Goal: Task Accomplishment & Management: Complete application form

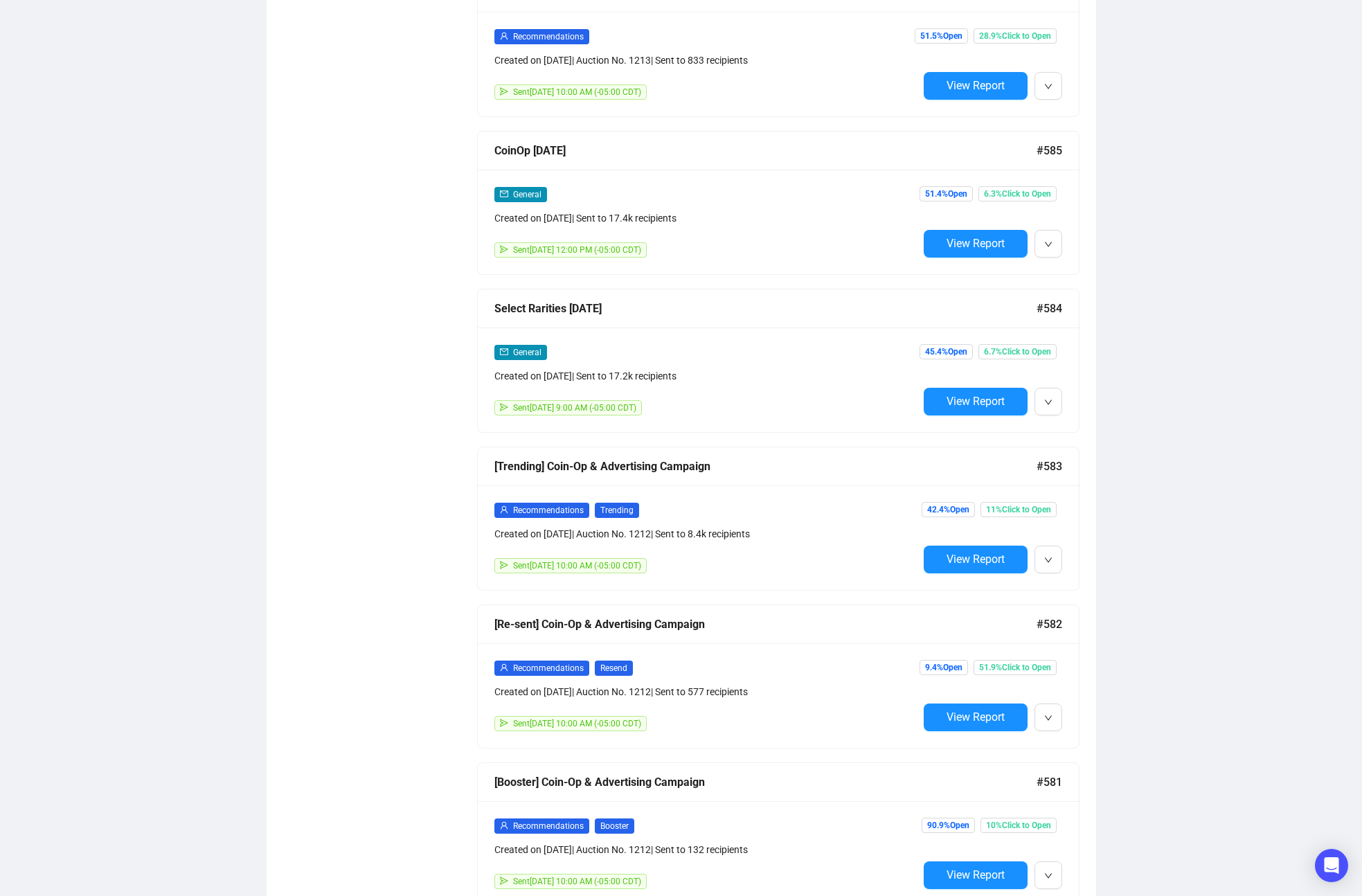
scroll to position [1241, 0]
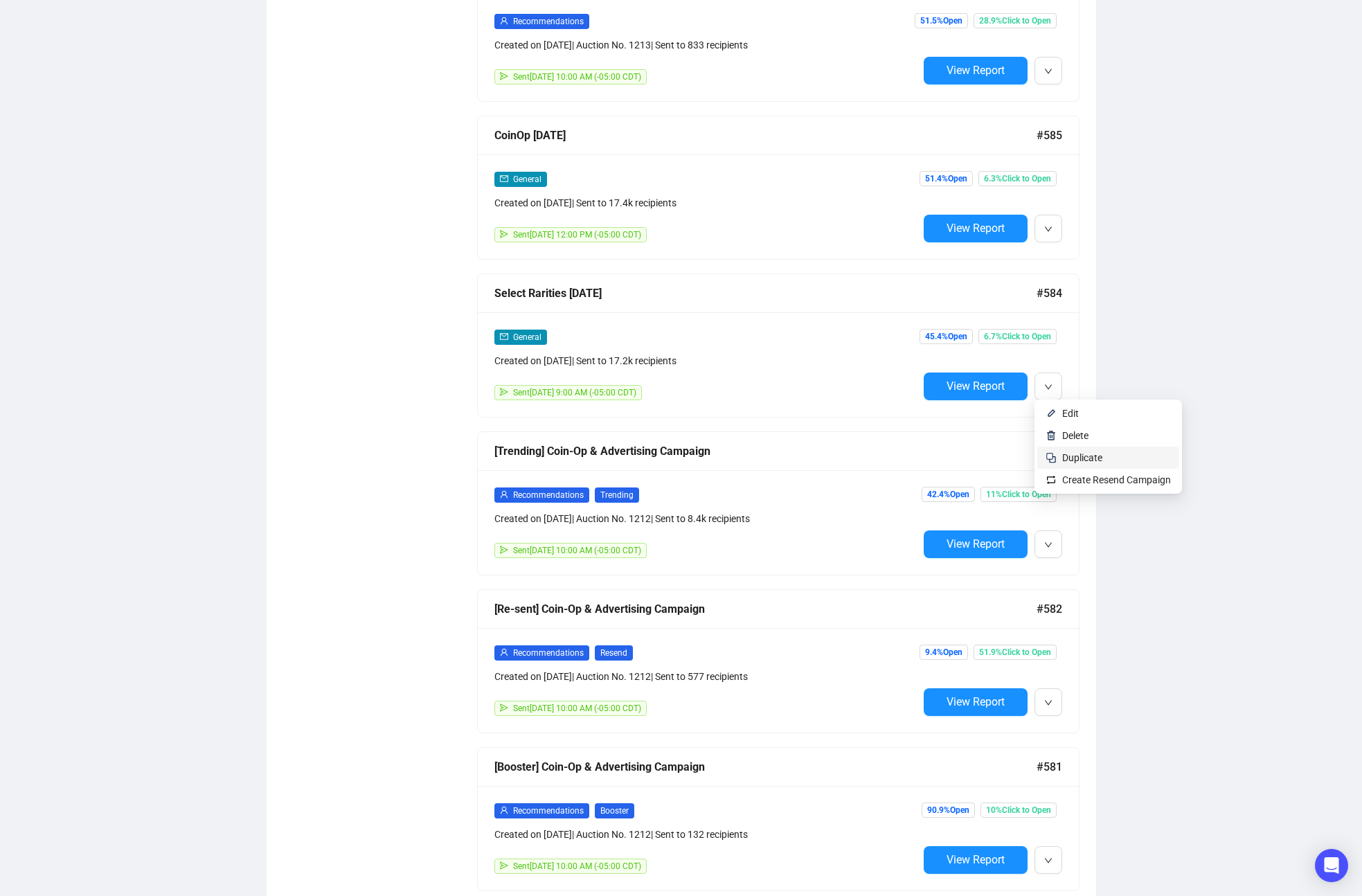
click at [1069, 457] on span "Duplicate" at bounding box center [1082, 457] width 40 height 11
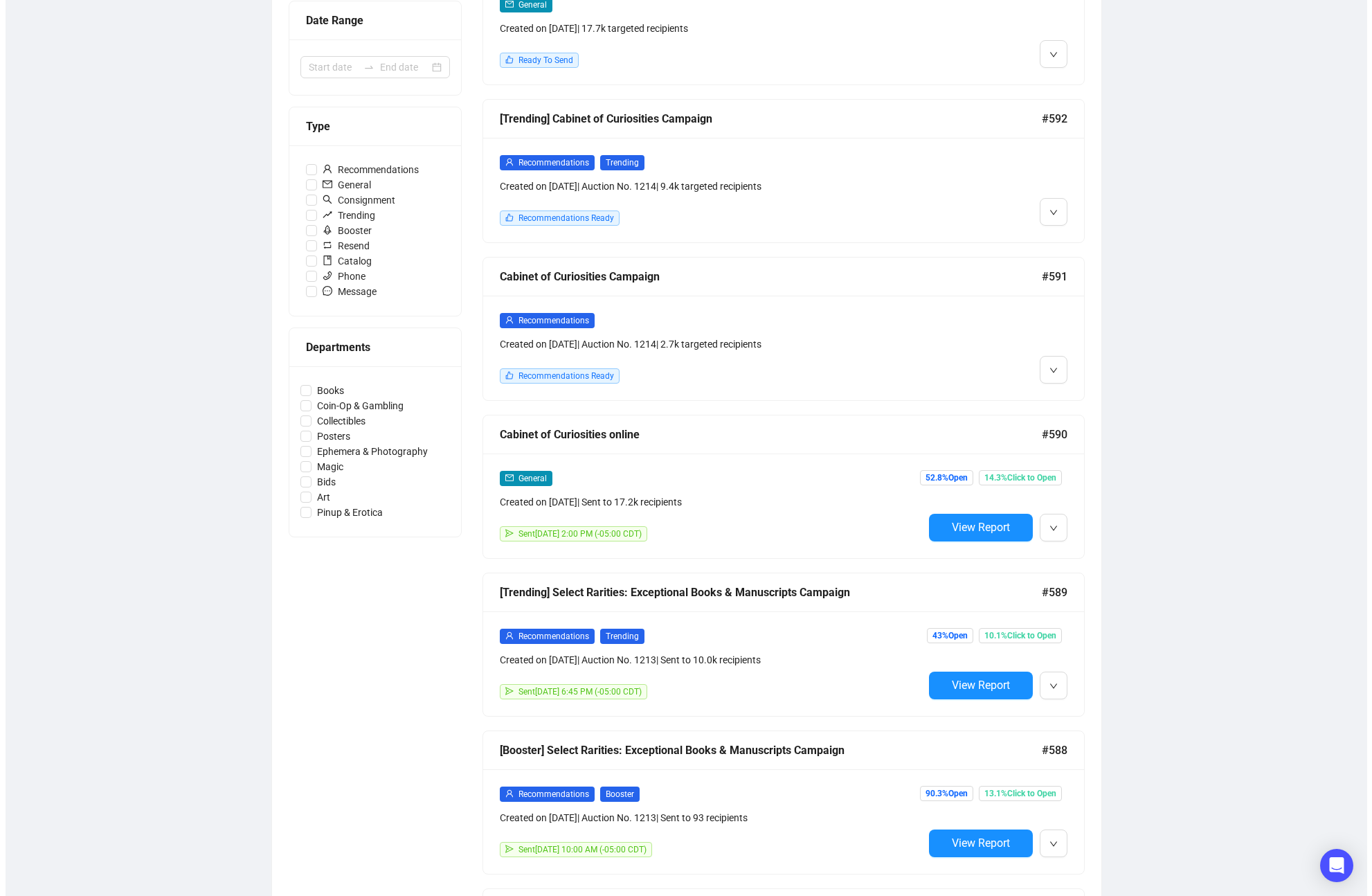
scroll to position [0, 0]
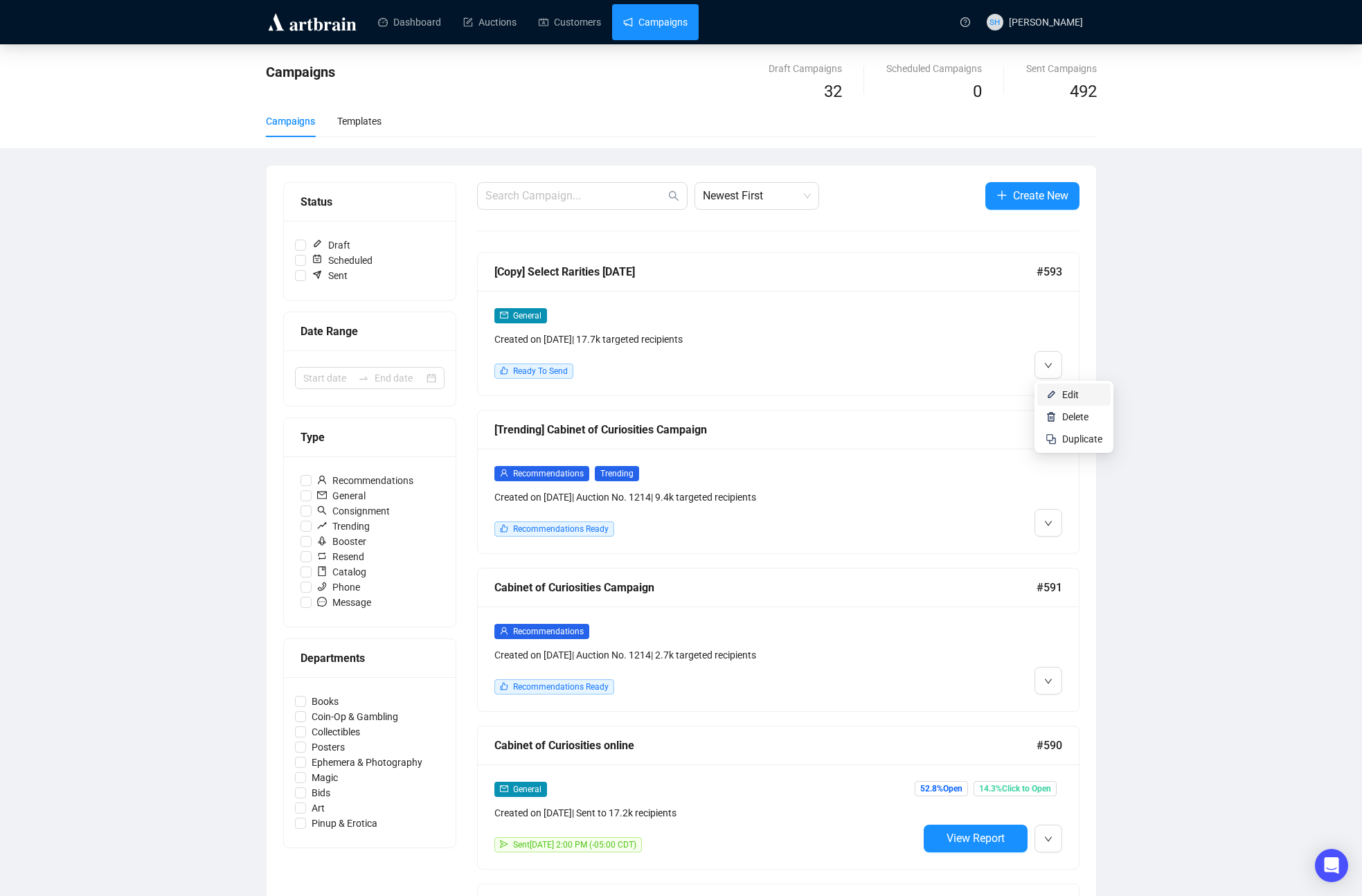
click at [1065, 396] on span "Edit" at bounding box center [1070, 394] width 17 height 11
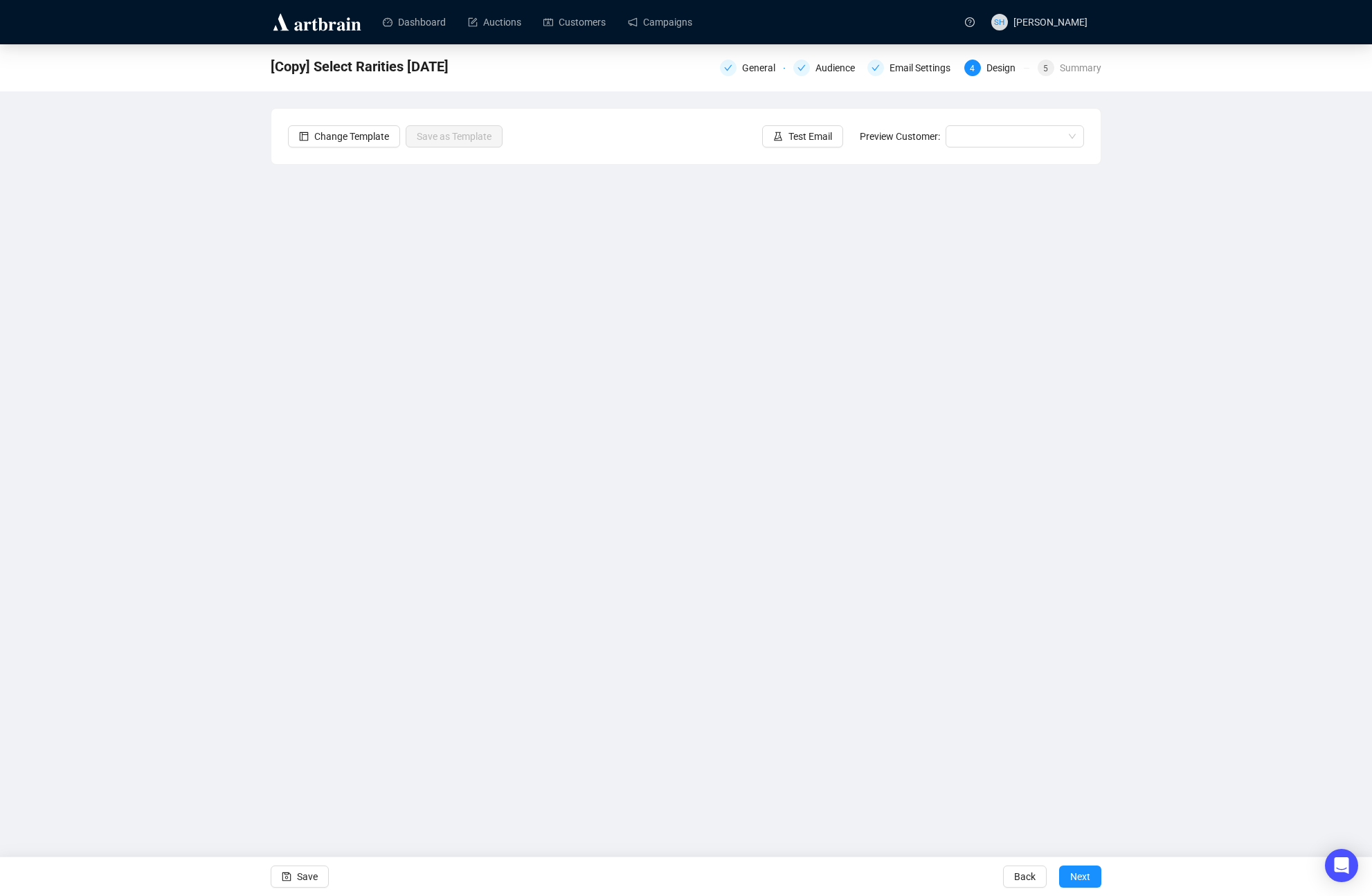
click at [320, 68] on span "[Copy] Select Rarities [DATE]" at bounding box center [359, 66] width 178 height 22
click at [320, 66] on span "[Copy] Select Rarities [DATE]" at bounding box center [359, 66] width 178 height 22
click at [322, 67] on span "[Copy] Select Rarities [DATE]" at bounding box center [359, 66] width 178 height 22
click at [907, 68] on div "Email Settings" at bounding box center [924, 68] width 69 height 17
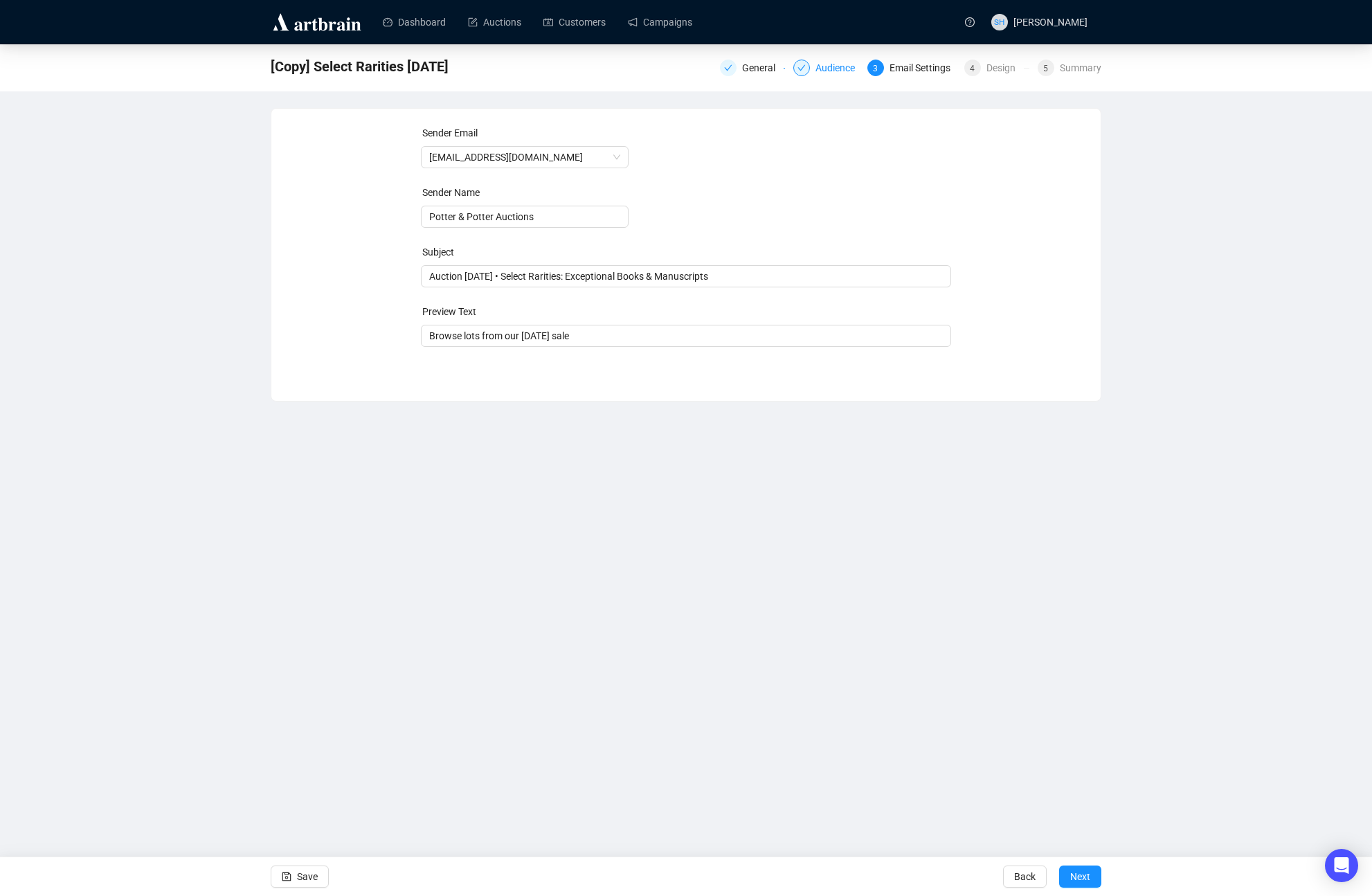
click at [828, 64] on div "Audience" at bounding box center [839, 68] width 48 height 17
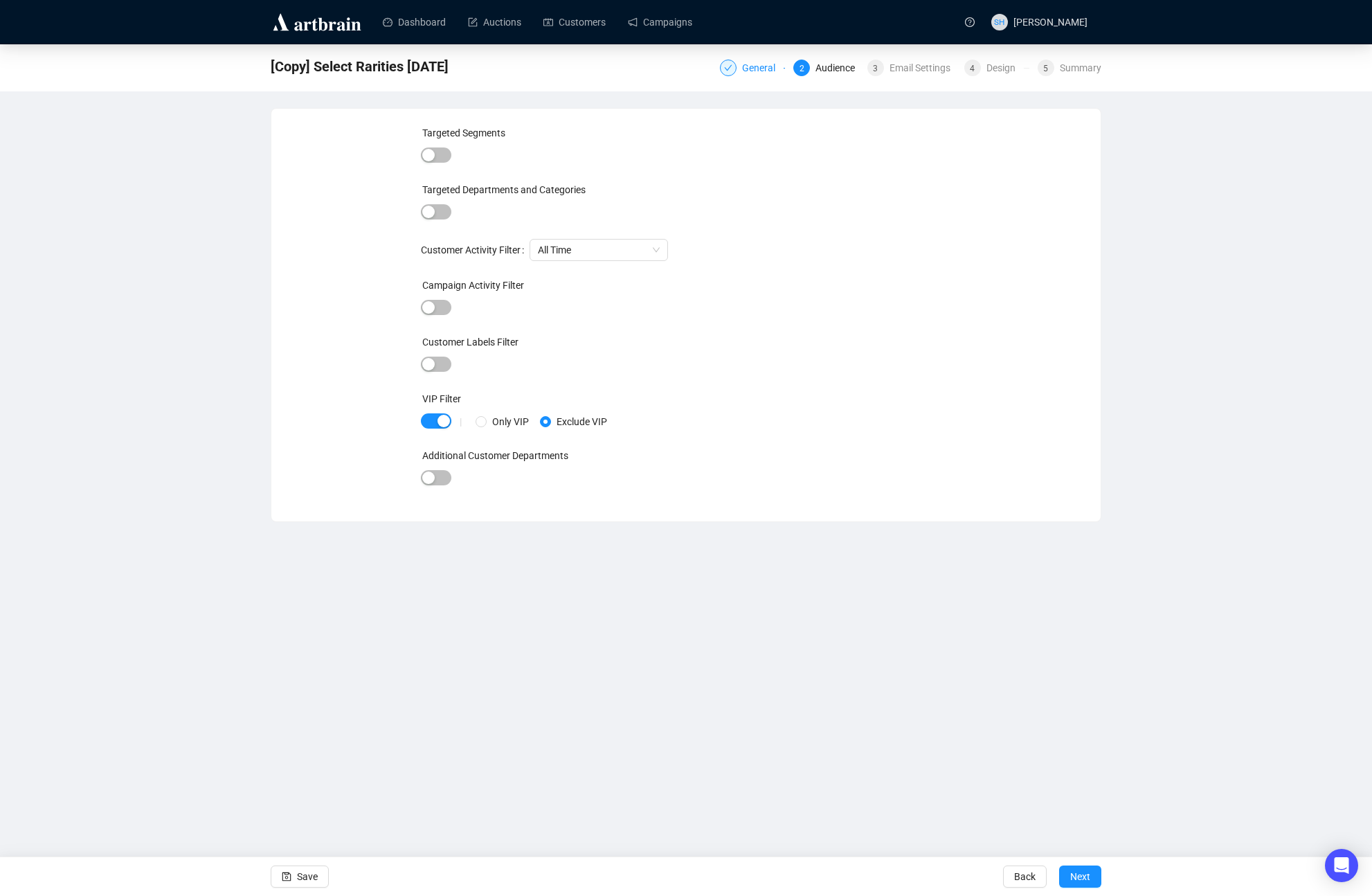
click at [755, 66] on div "General" at bounding box center [763, 68] width 41 height 17
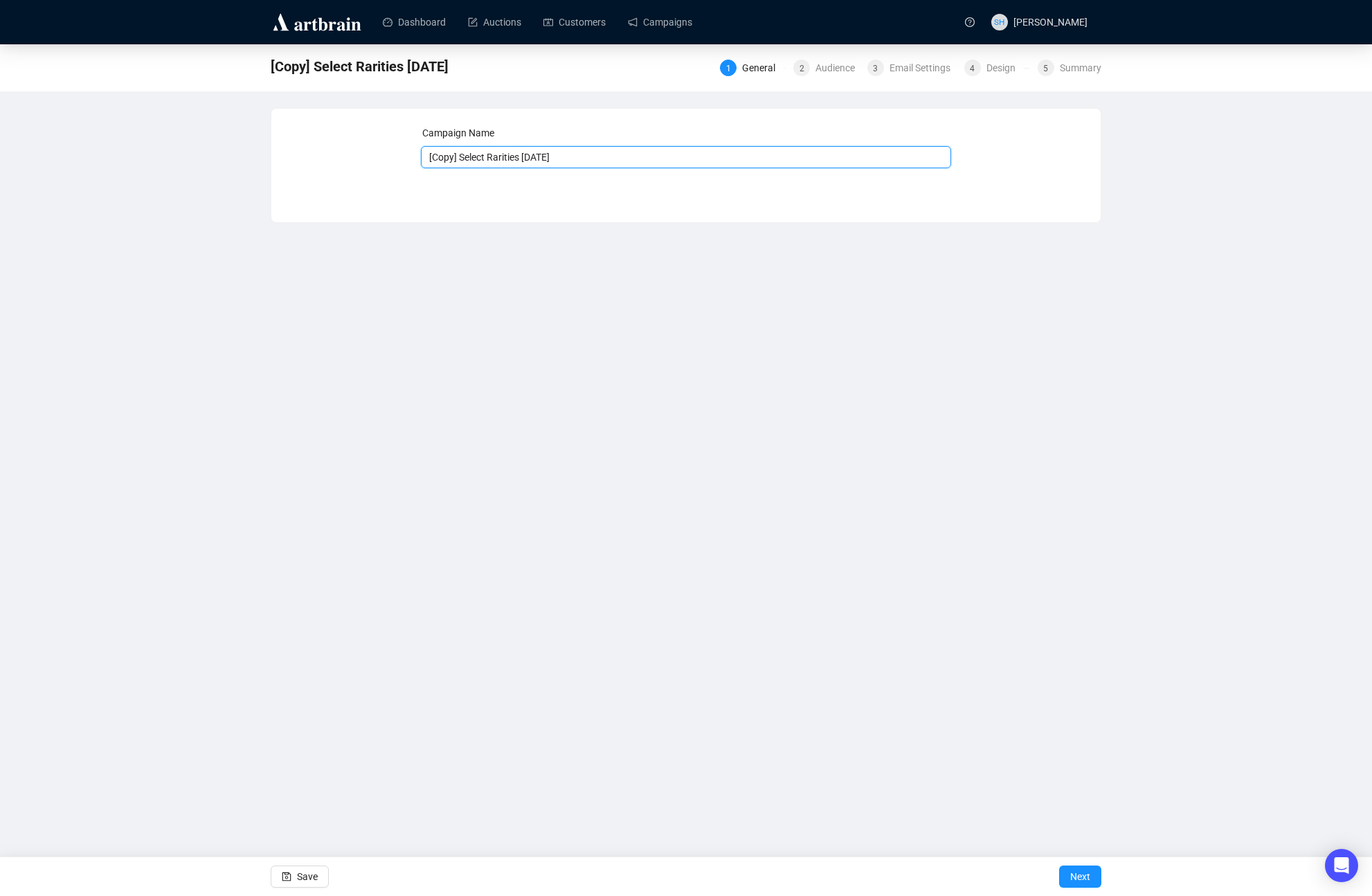
drag, startPoint x: 460, startPoint y: 158, endPoint x: 412, endPoint y: 156, distance: 48.0
click at [406, 150] on div "Campaign Name [Copy] Select Rarities [DATE] Save Next" at bounding box center [686, 155] width 796 height 59
drag, startPoint x: 494, startPoint y: 158, endPoint x: 439, endPoint y: 152, distance: 55.3
click at [388, 145] on div "Campaign Name Select Rarities [DATE] Save Next" at bounding box center [686, 155] width 796 height 59
type input "Cabinet of Curiosities [DATE]"
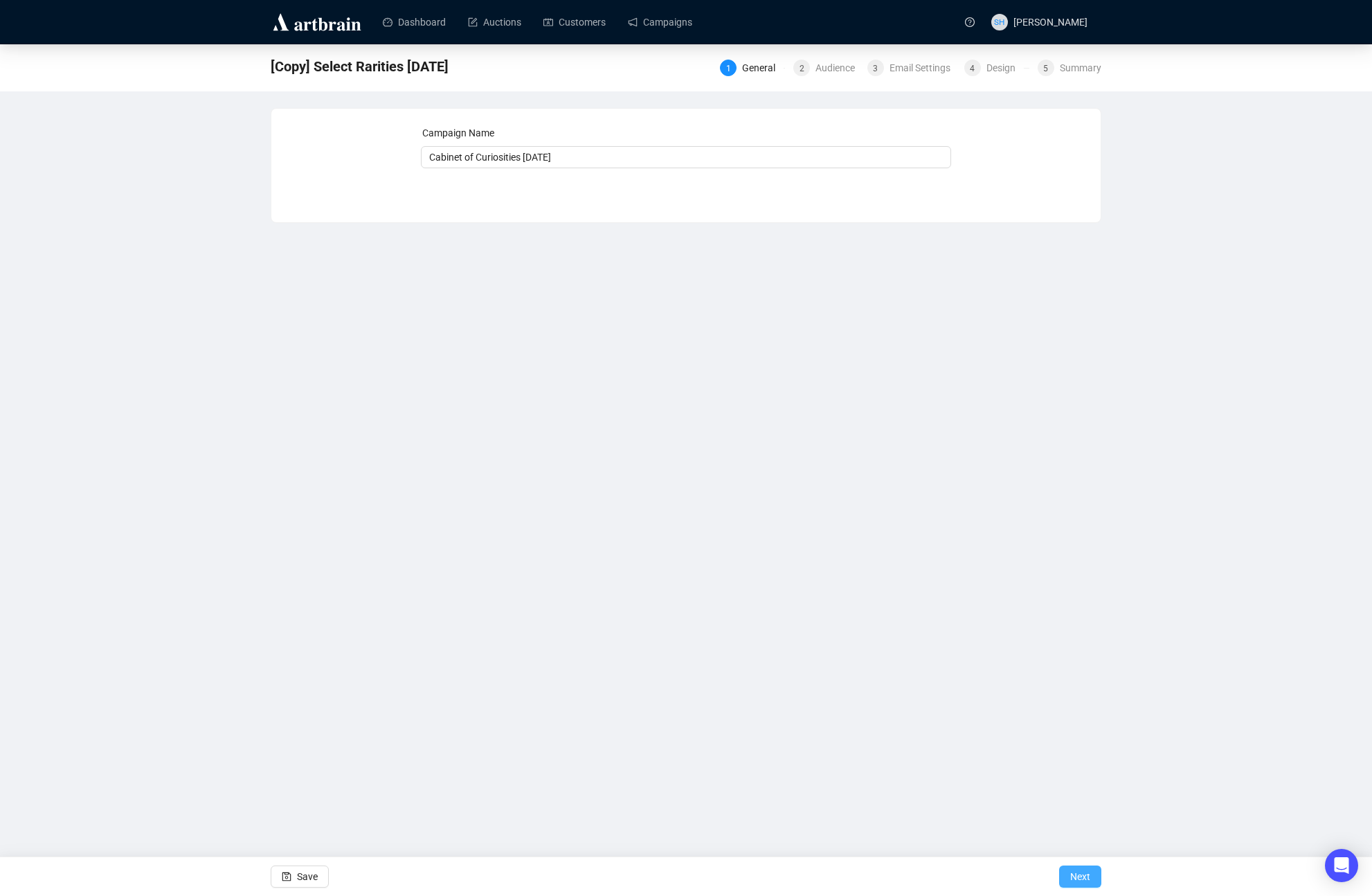
click at [1071, 866] on span "Next" at bounding box center [1080, 876] width 20 height 39
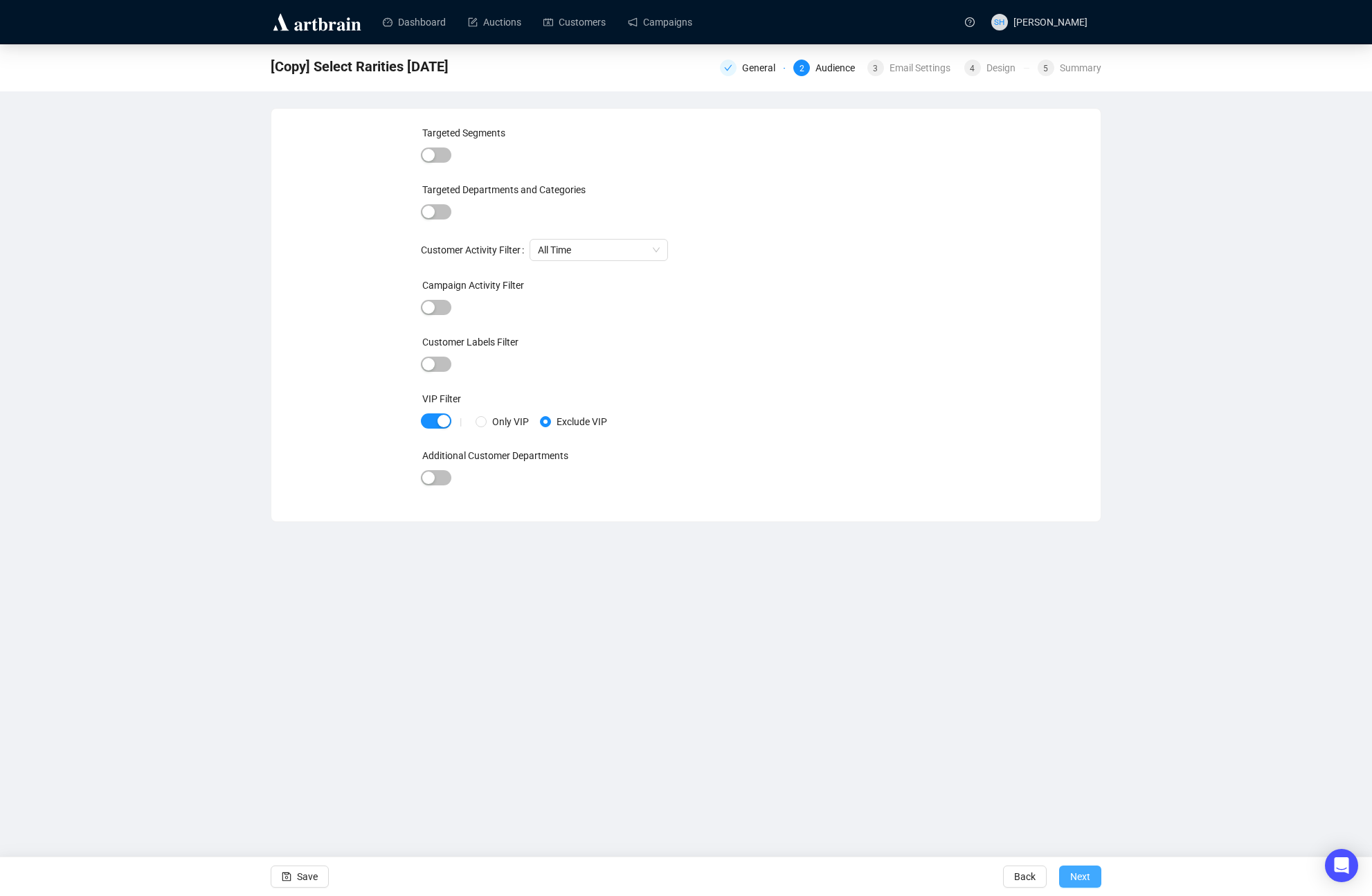
click at [1080, 868] on span "Next" at bounding box center [1080, 876] width 20 height 39
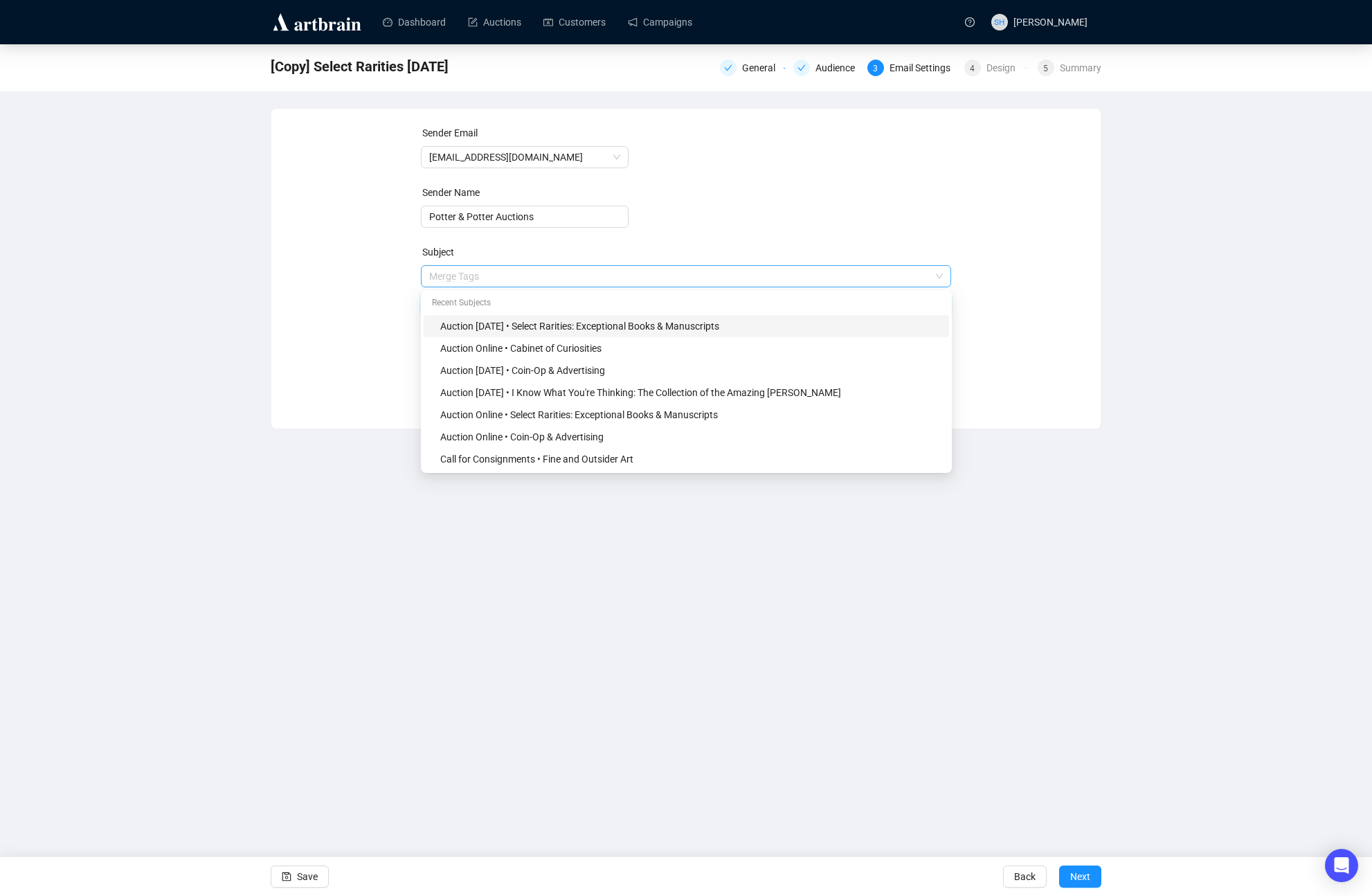
drag, startPoint x: 520, startPoint y: 276, endPoint x: 529, endPoint y: 277, distance: 9.1
click at [530, 277] on span "Merge Tags Auction [DATE] • Select Rarities: Exceptional Books & Manuscripts" at bounding box center [686, 290] width 531 height 39
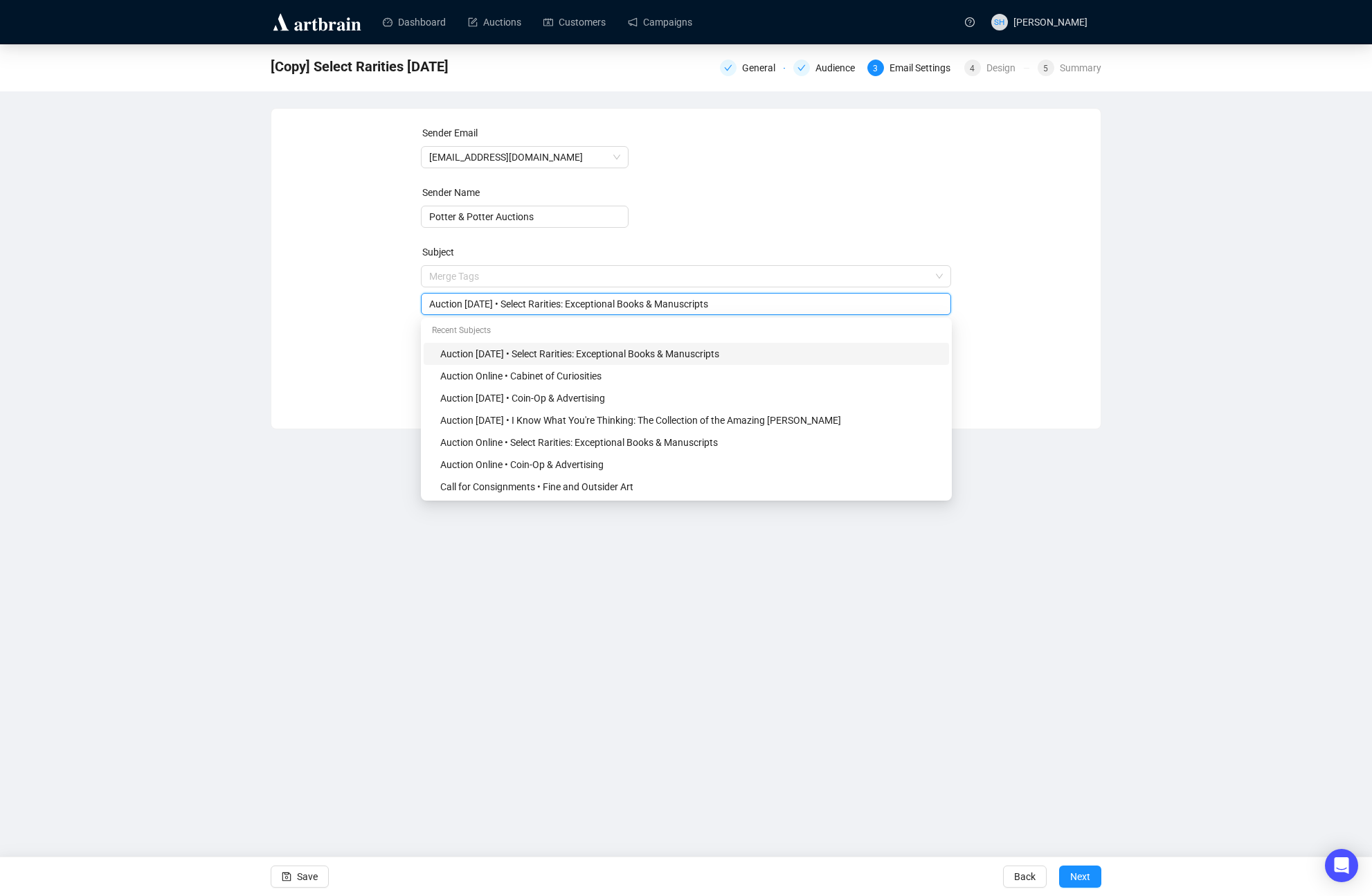
drag, startPoint x: 523, startPoint y: 304, endPoint x: 747, endPoint y: 310, distance: 224.1
click at [745, 310] on input "Auction [DATE] • Select Rarities: Exceptional Books & Manuscripts" at bounding box center [686, 304] width 515 height 15
paste input "Cabinet of Curiositie"
type input "Auction [DATE] • Cabinet of Curiosities"
click at [575, 655] on div "Dashboard Auctions Customers Campaigns SH [PERSON_NAME] [Copy] Select Rarities …" at bounding box center [686, 448] width 1372 height 896
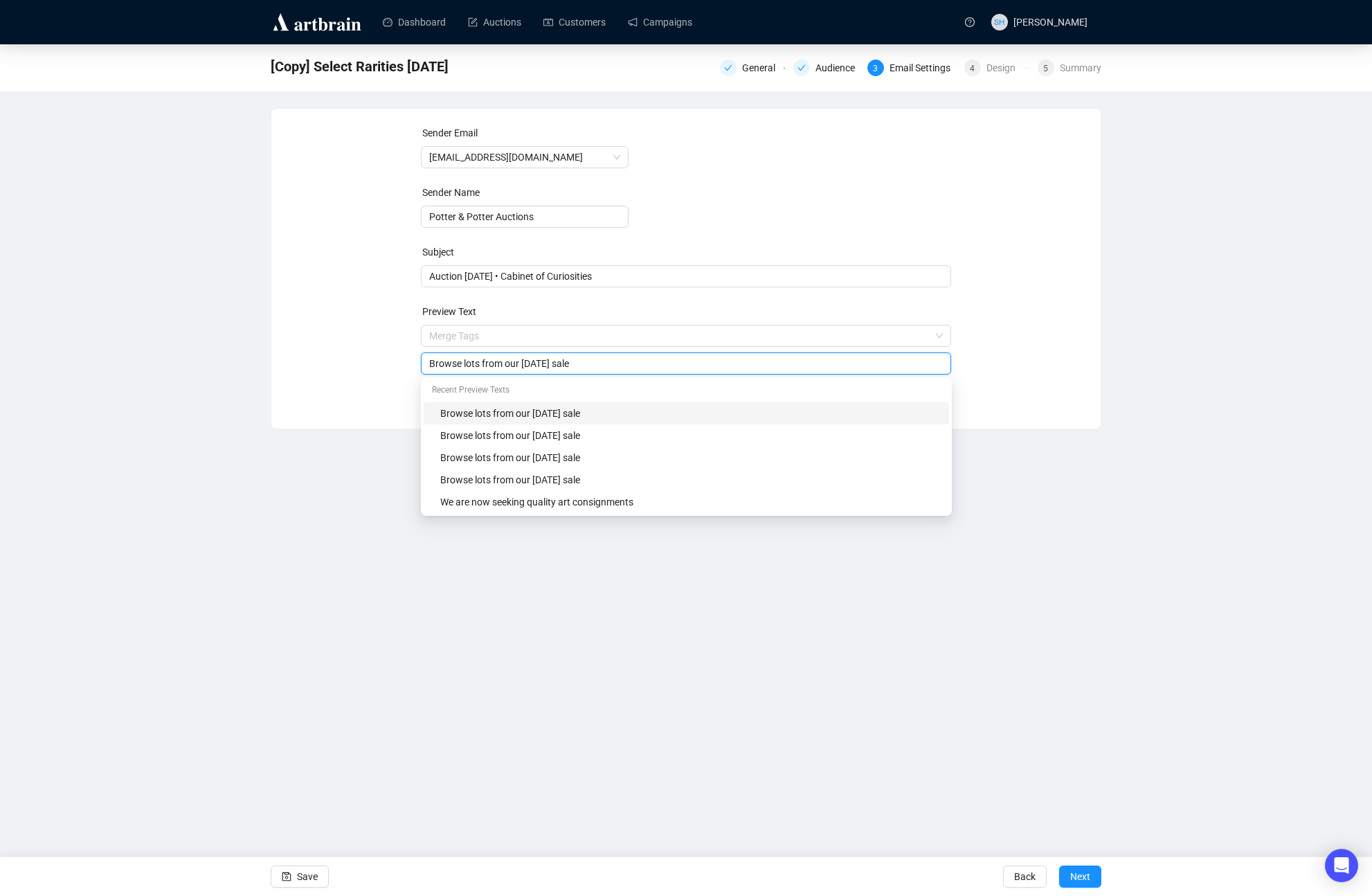
click at [623, 366] on input "Browse lots from our [DATE] sale" at bounding box center [686, 363] width 515 height 15
click at [524, 437] on div "Browse lots from our [DATE] sale" at bounding box center [691, 435] width 501 height 15
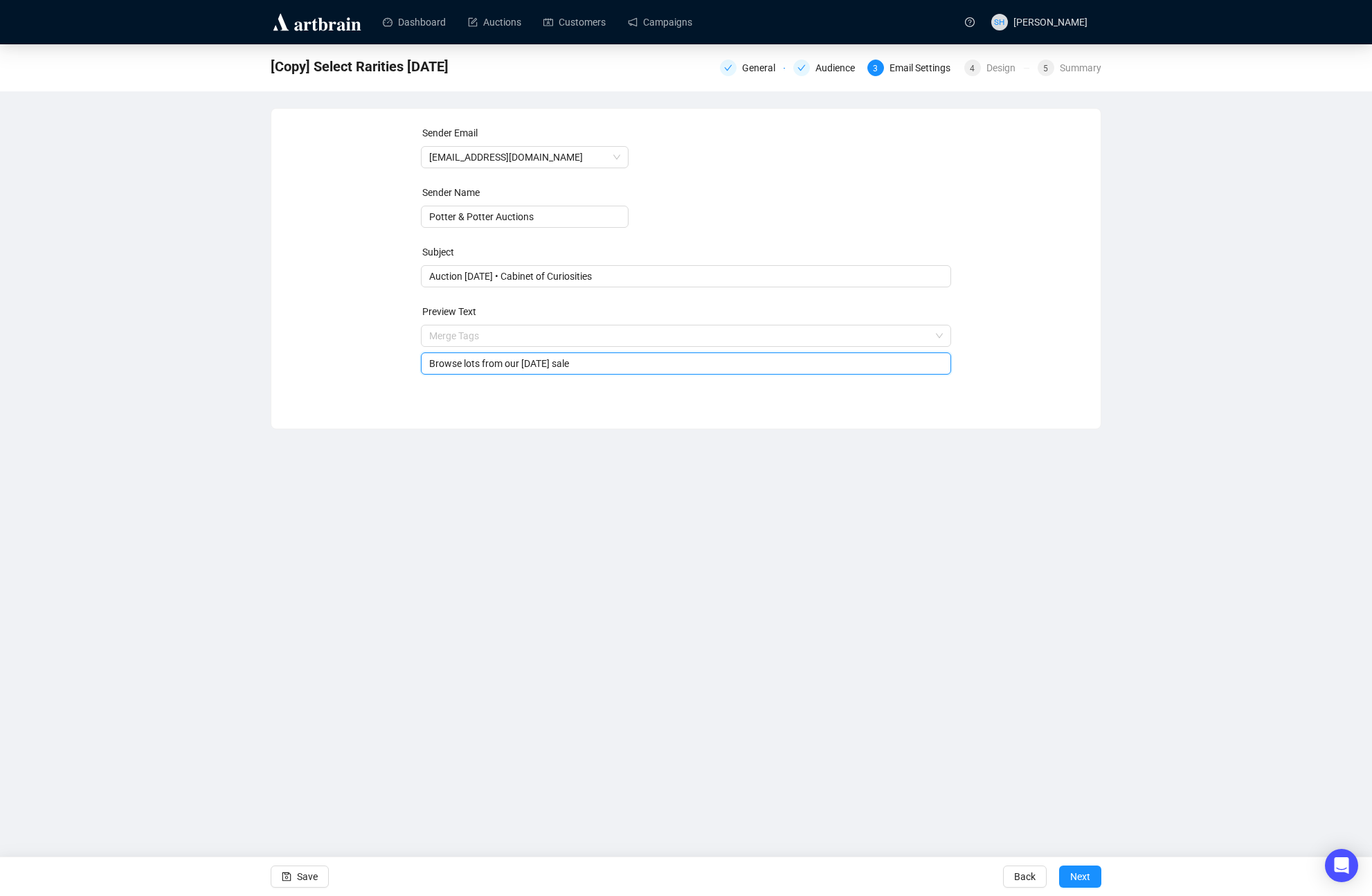
type input "Browse lots from our [DATE] sale"
click at [509, 588] on div "Dashboard Auctions Customers Campaigns SH [PERSON_NAME] [Copy] Select Rarities …" at bounding box center [686, 448] width 1372 height 896
click at [1071, 867] on span "Next" at bounding box center [1080, 876] width 20 height 39
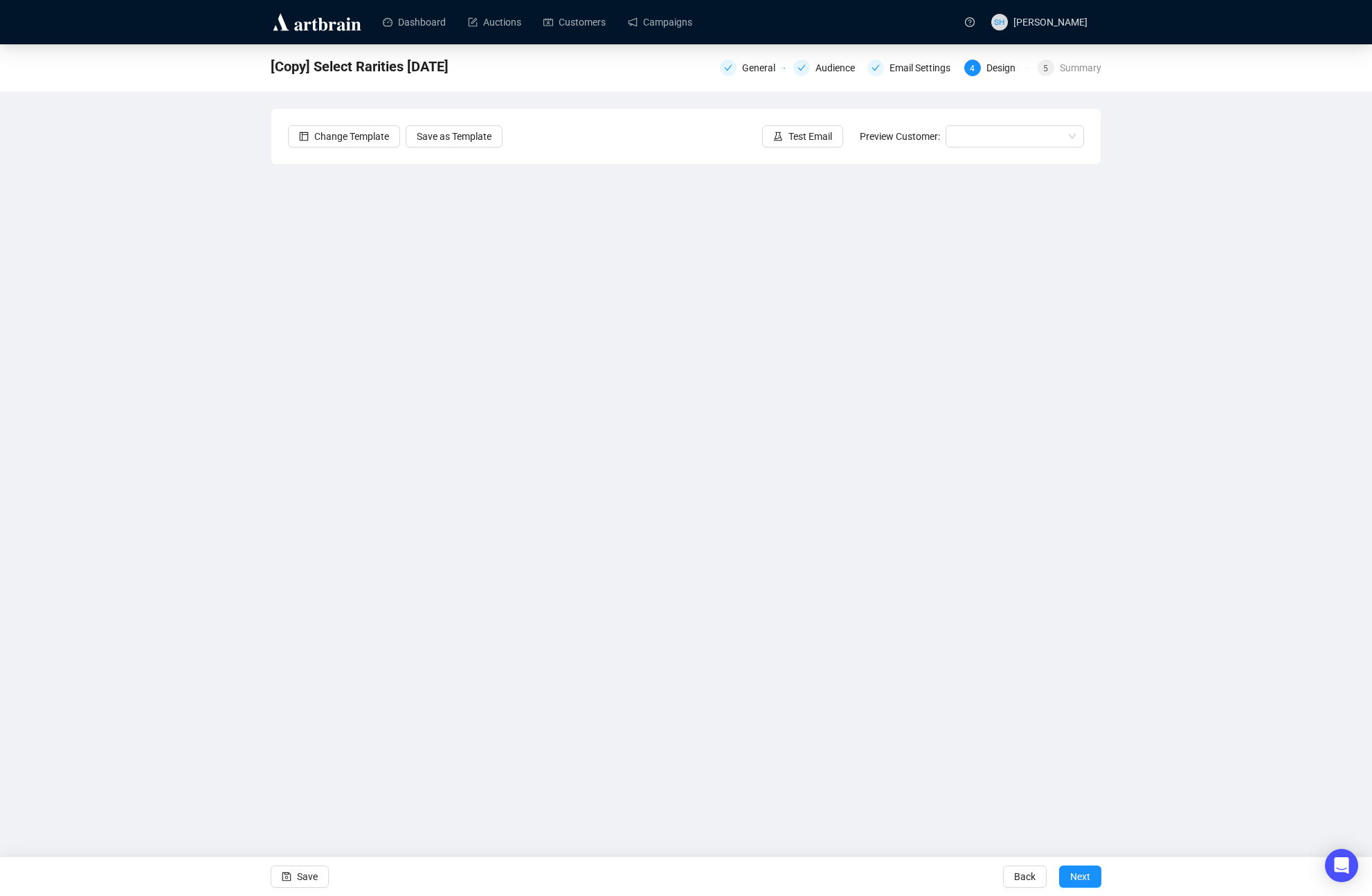
click at [676, 819] on div "Dashboard Auctions Customers Campaigns SH [PERSON_NAME] [Copy] Select Rarities …" at bounding box center [686, 448] width 1372 height 896
click at [292, 874] on button "Save" at bounding box center [300, 876] width 58 height 22
click at [511, 789] on div "Dashboard Auctions Customers Campaigns SH [PERSON_NAME] Cabinet of Curiosities …" at bounding box center [686, 448] width 1372 height 896
click at [300, 875] on span "Save" at bounding box center [307, 876] width 21 height 39
click at [306, 879] on span "Save" at bounding box center [307, 876] width 21 height 39
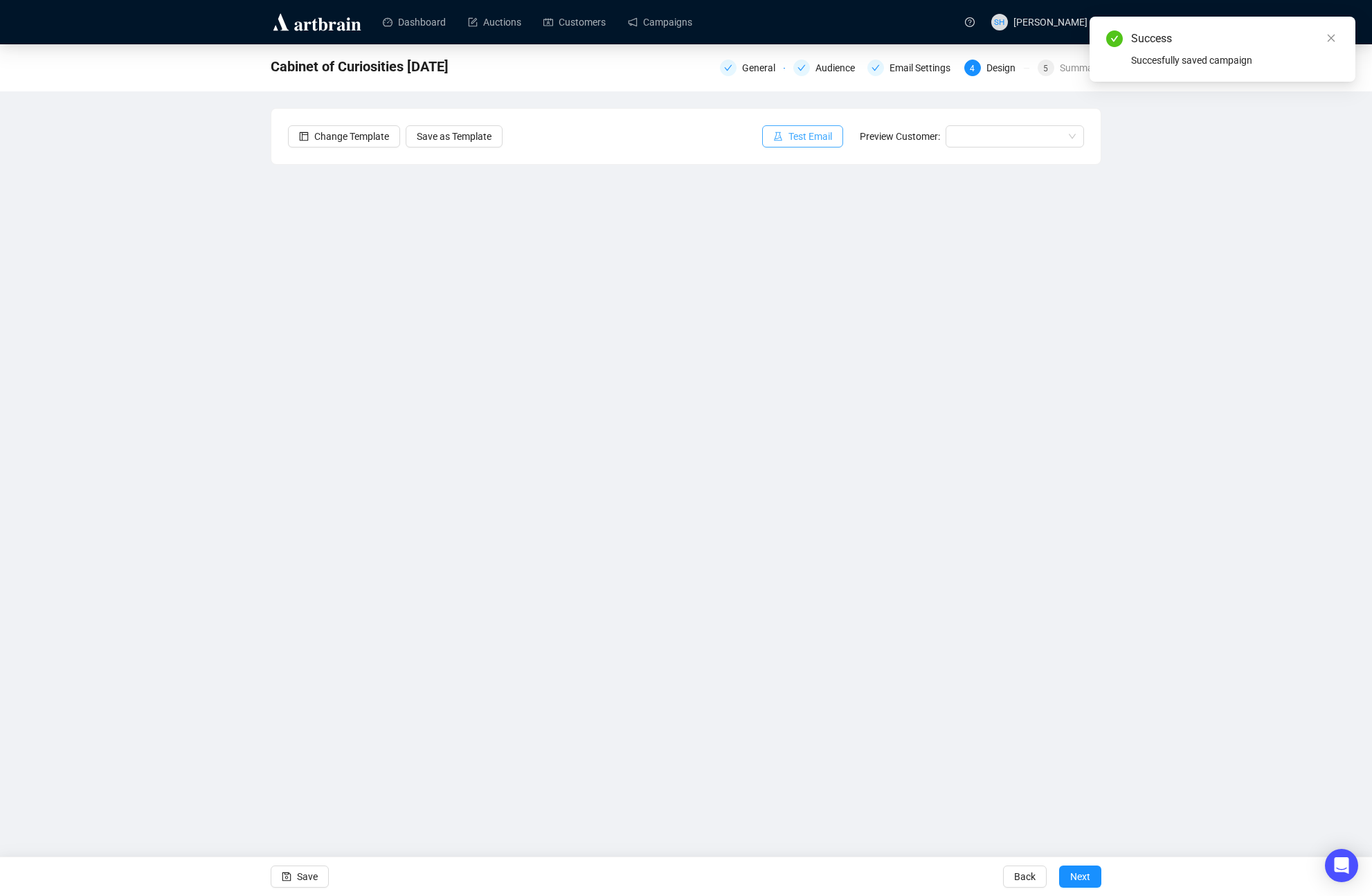
click at [789, 133] on span "Test Email" at bounding box center [810, 136] width 44 height 15
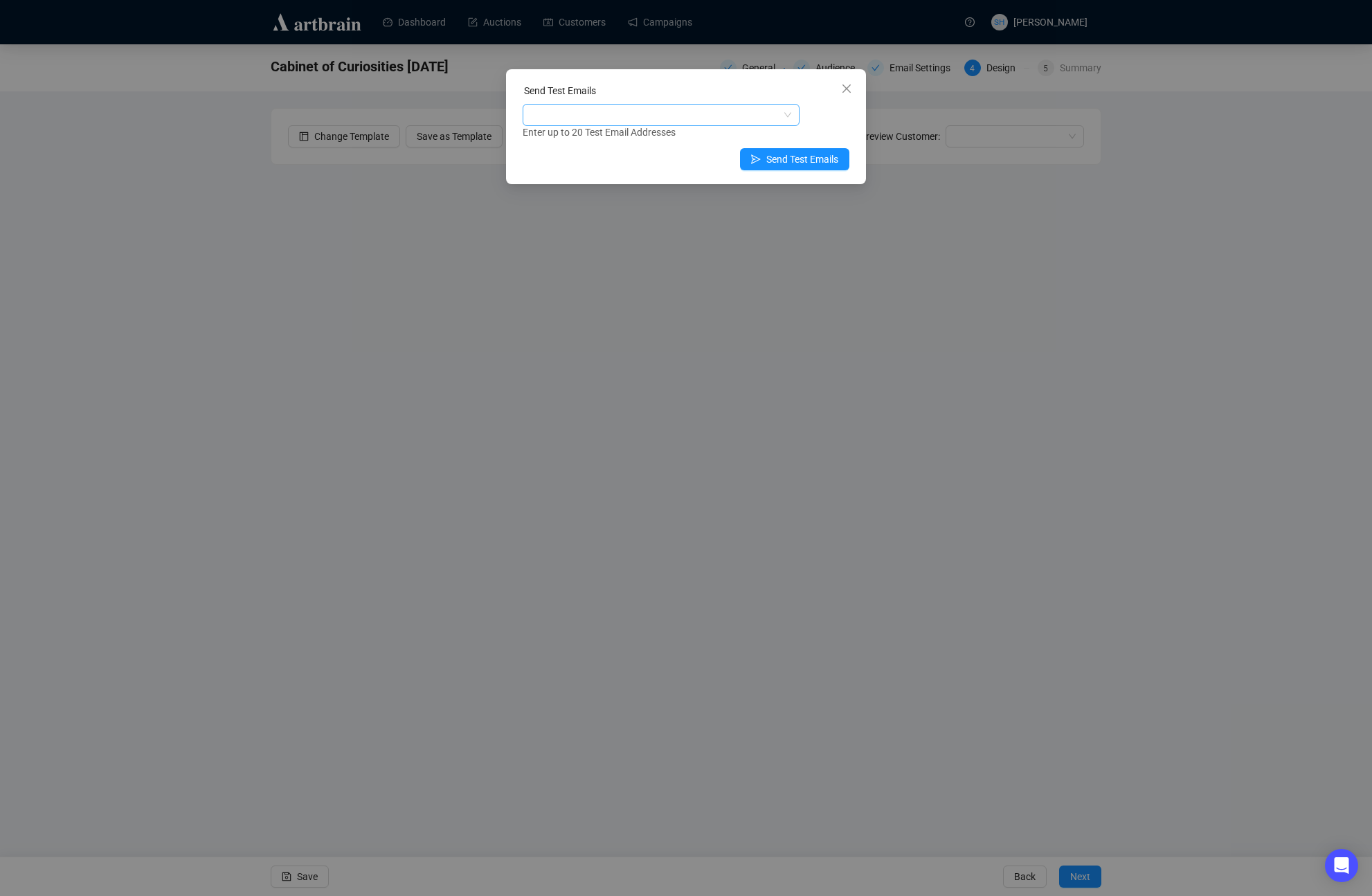
click at [533, 113] on input "search" at bounding box center [532, 115] width 2 height 17
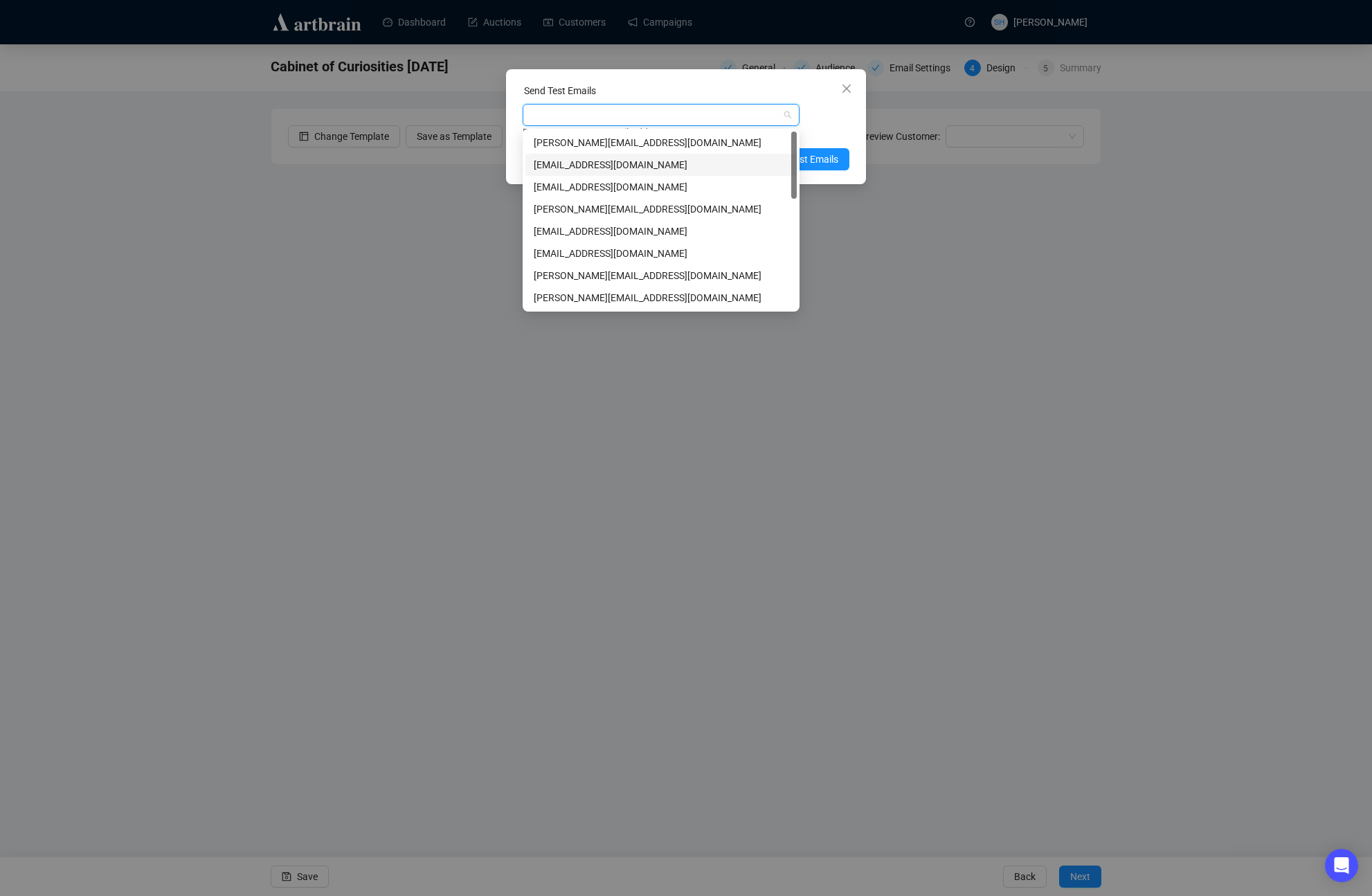
click at [544, 164] on div "[EMAIL_ADDRESS][DOMAIN_NAME]" at bounding box center [661, 164] width 254 height 15
click at [549, 230] on div "[EMAIL_ADDRESS][DOMAIN_NAME]" at bounding box center [661, 231] width 254 height 15
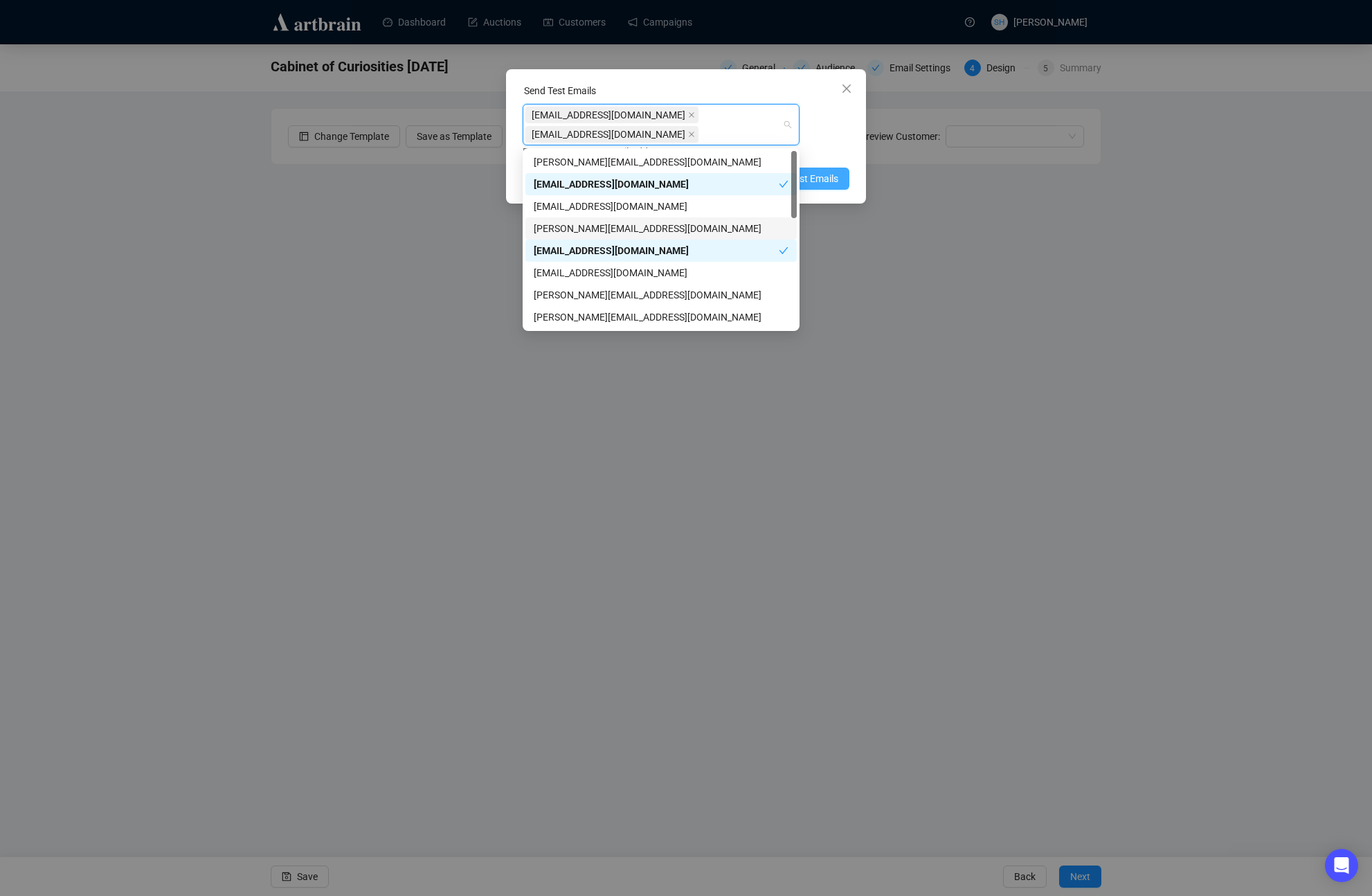
click at [819, 176] on span "Send Test Emails" at bounding box center [802, 178] width 72 height 15
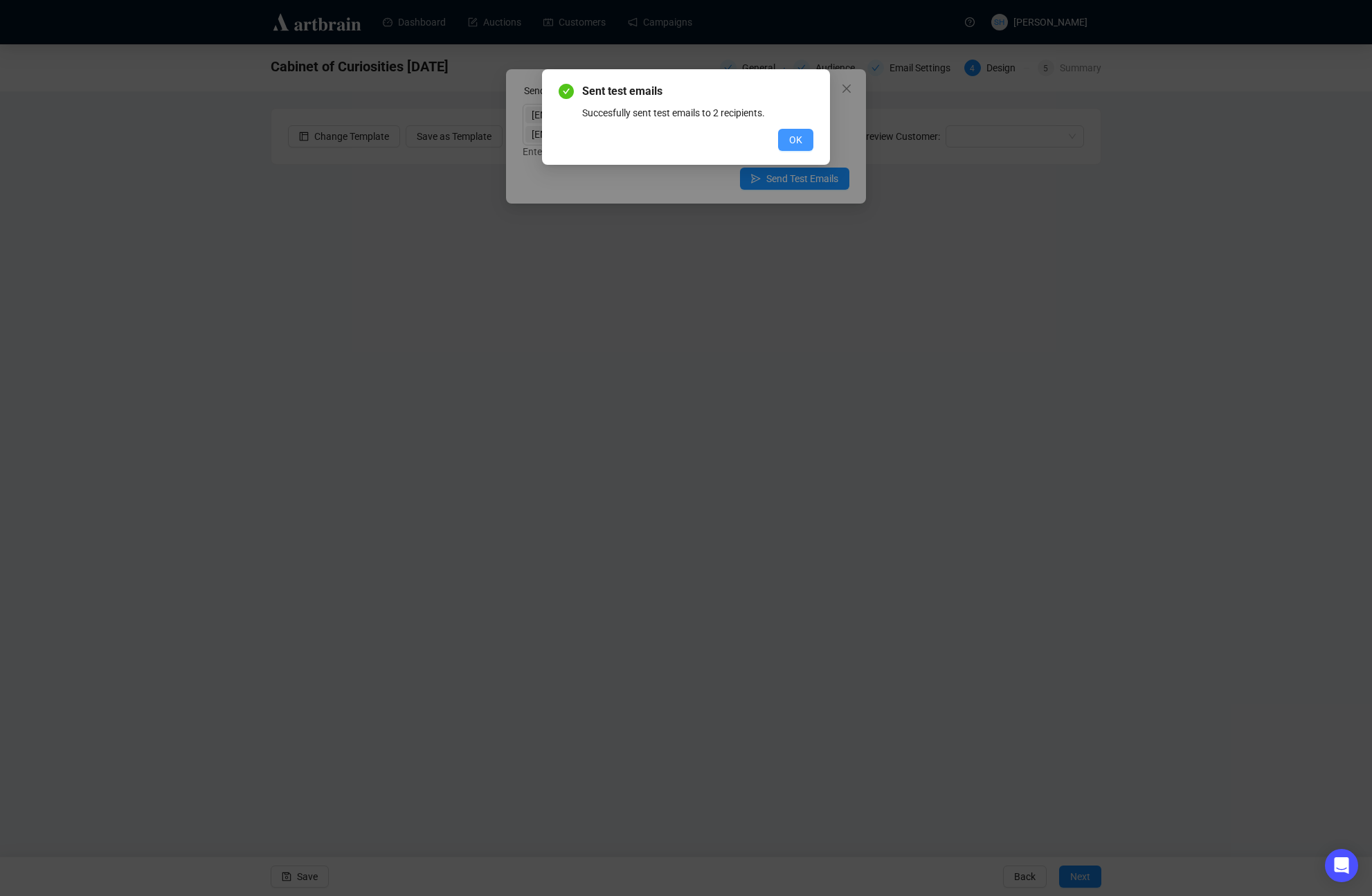
click at [794, 140] on span "OK" at bounding box center [795, 140] width 13 height 15
